Goal: Navigation & Orientation: Find specific page/section

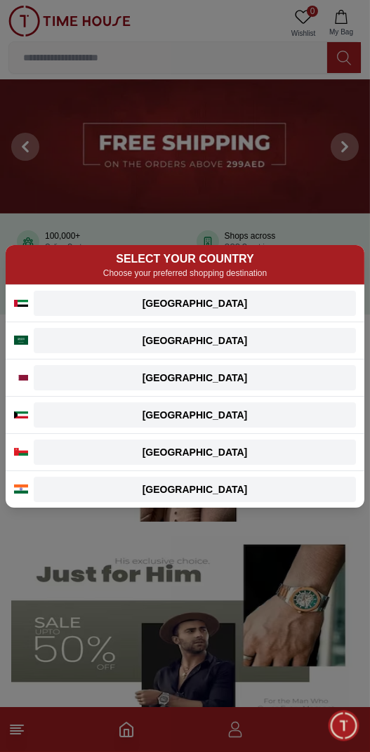
click at [199, 310] on div "[GEOGRAPHIC_DATA]" at bounding box center [195, 303] width 306 height 14
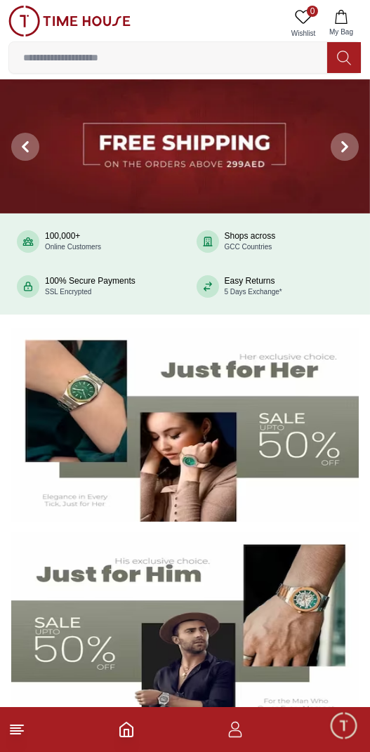
click at [15, 734] on line at bounding box center [16, 734] width 10 height 0
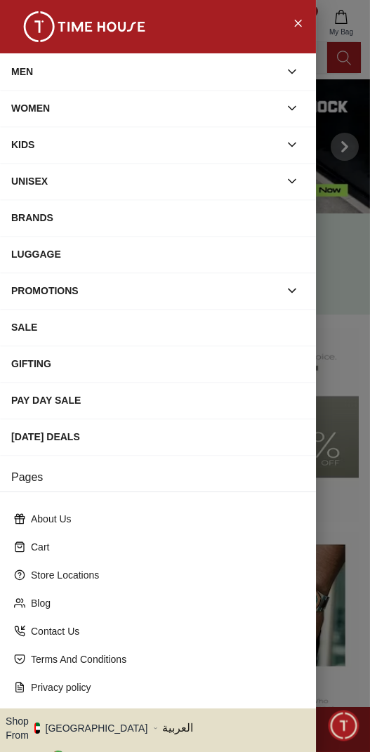
click at [34, 429] on div "[DATE] DEALS" at bounding box center [158, 436] width 294 height 25
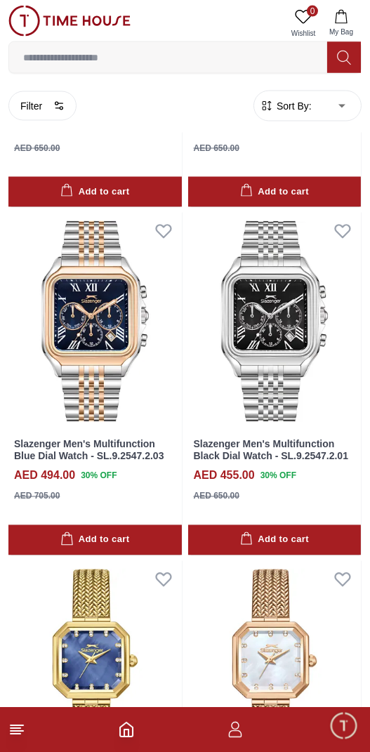
scroll to position [2966, 0]
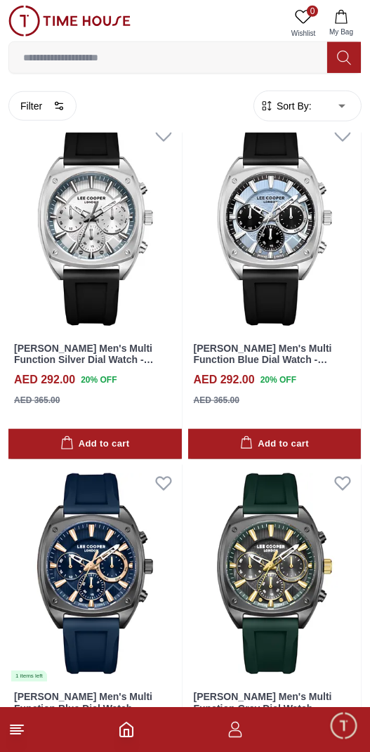
scroll to position [7835, 0]
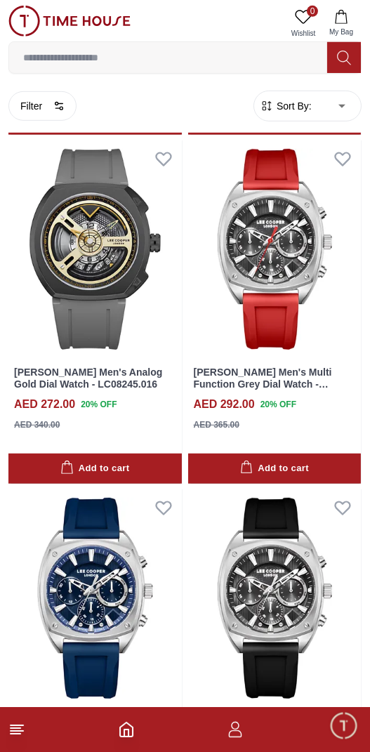
scroll to position [6355, 0]
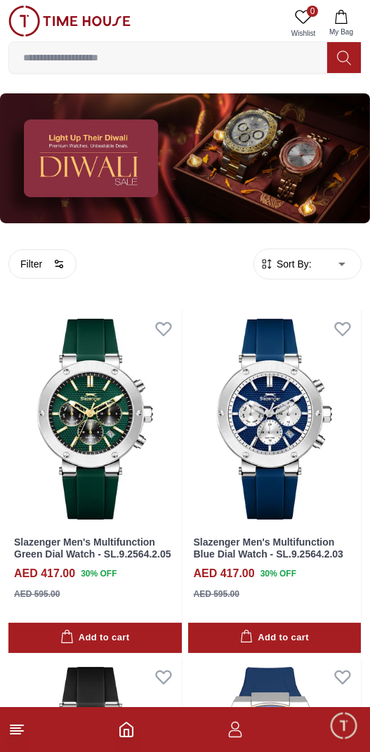
click at [20, 731] on line at bounding box center [17, 731] width 13 height 0
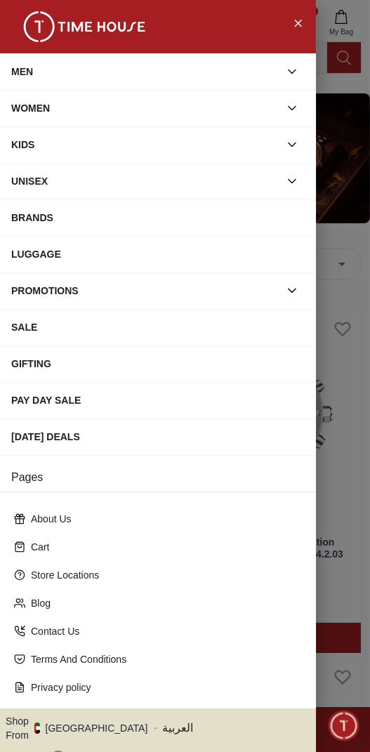
click at [74, 714] on button "Shop From [GEOGRAPHIC_DATA]" at bounding box center [82, 728] width 152 height 28
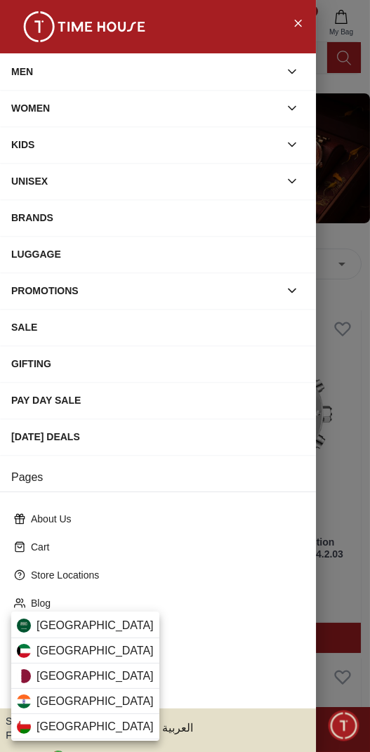
click at [41, 709] on div "[GEOGRAPHIC_DATA]" at bounding box center [85, 701] width 148 height 25
